Goal: Transaction & Acquisition: Book appointment/travel/reservation

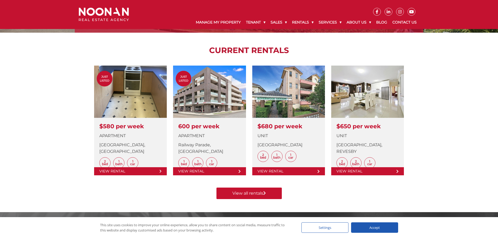
scroll to position [182, 0]
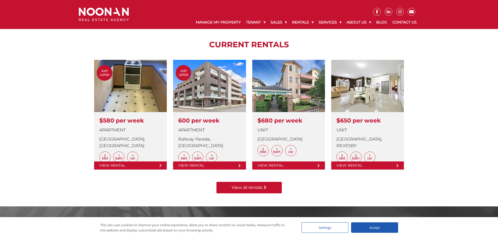
click at [272, 188] on link "View all rentals" at bounding box center [248, 187] width 65 height 11
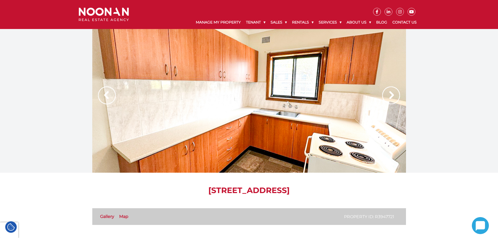
click at [385, 92] on img at bounding box center [391, 95] width 18 height 18
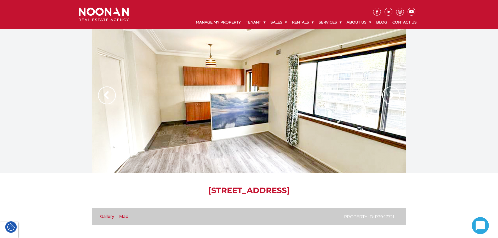
click at [385, 92] on img at bounding box center [391, 95] width 18 height 18
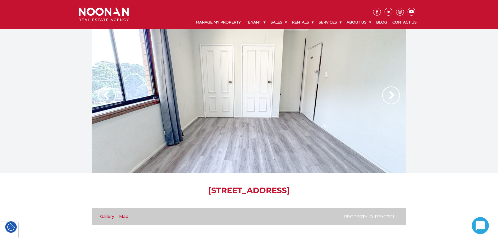
click at [385, 92] on img at bounding box center [391, 95] width 18 height 18
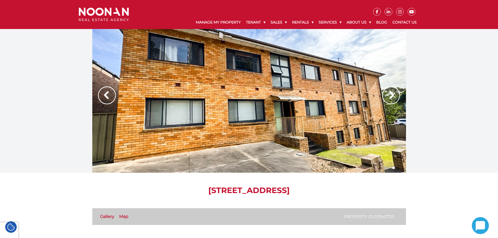
click at [385, 92] on img at bounding box center [391, 95] width 18 height 18
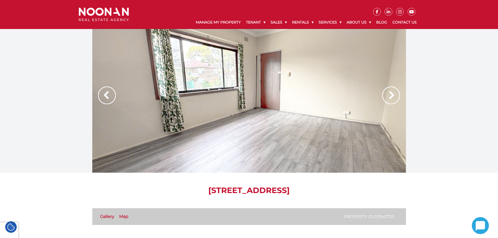
click at [385, 92] on img at bounding box center [391, 95] width 18 height 18
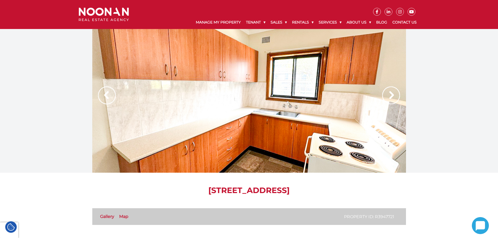
click at [385, 92] on img at bounding box center [391, 95] width 18 height 18
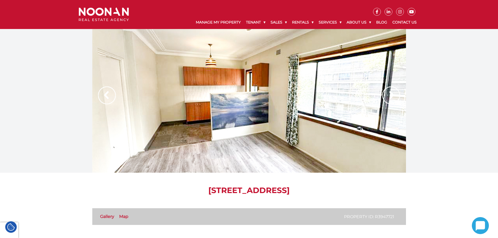
click at [385, 92] on img at bounding box center [391, 95] width 18 height 18
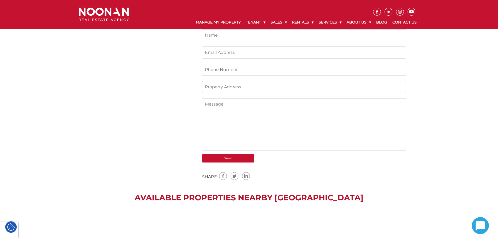
scroll to position [575, 0]
